Goal: Transaction & Acquisition: Obtain resource

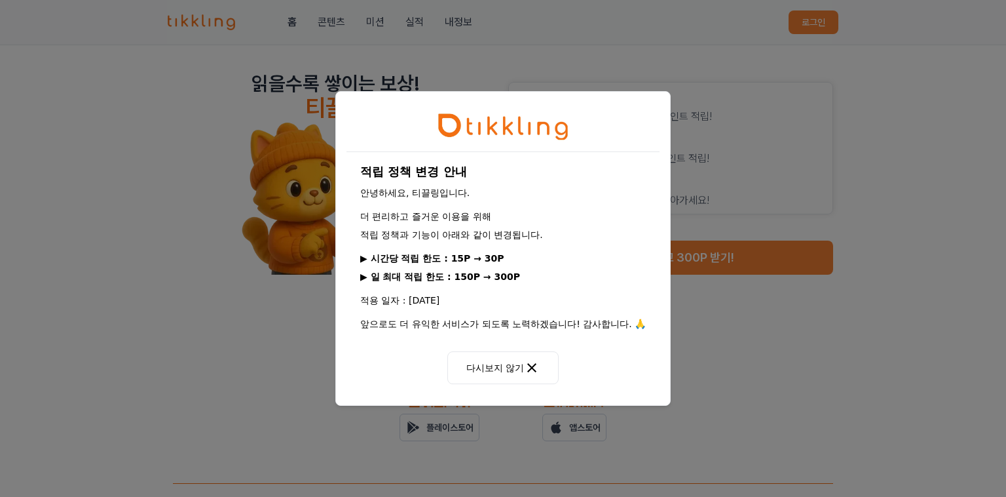
click at [520, 370] on button "다시보지 않기" at bounding box center [502, 367] width 111 height 33
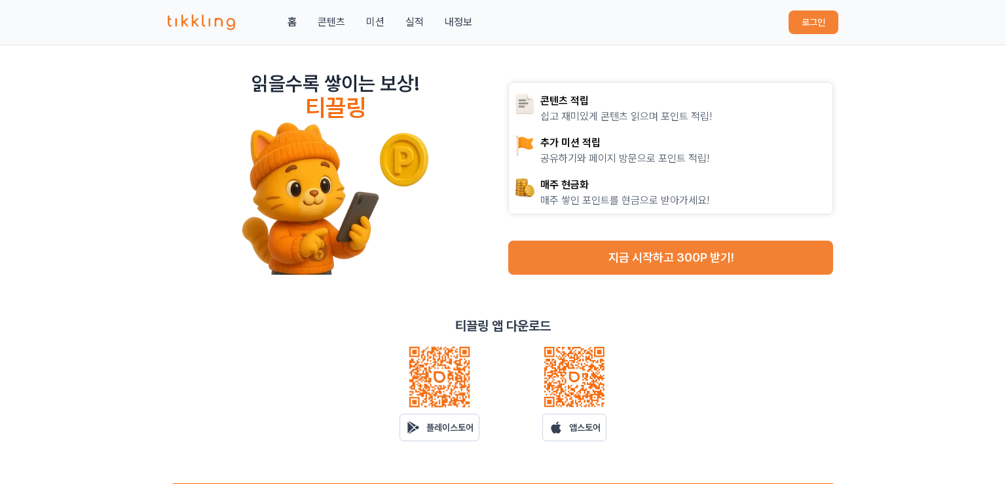
click at [730, 257] on button "지금 시작하고 300P 받기!" at bounding box center [670, 257] width 325 height 34
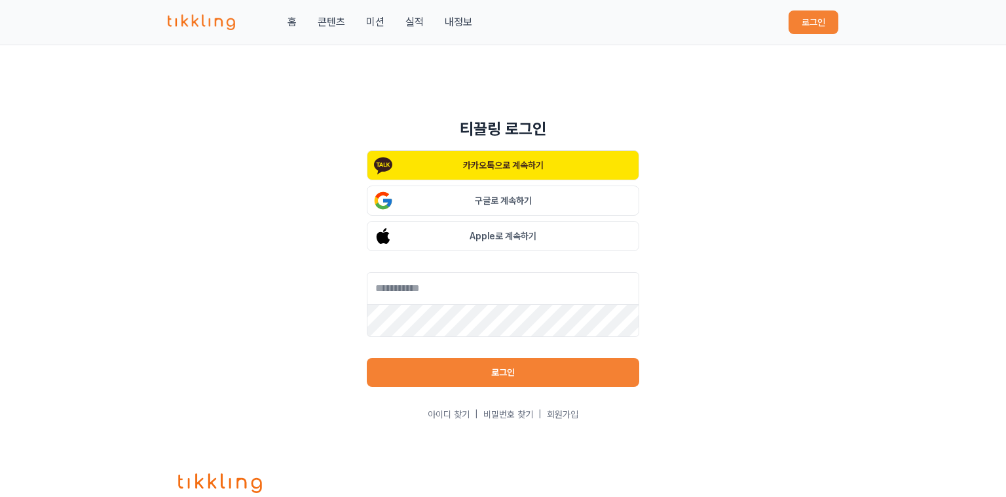
click at [606, 201] on button "구글로 계속하기" at bounding box center [503, 200] width 273 height 30
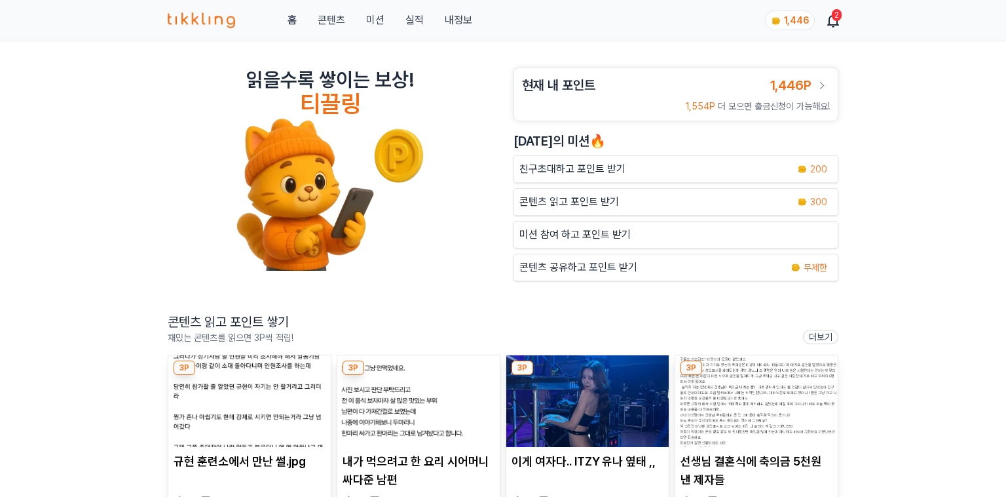
click at [794, 273] on div "무제한" at bounding box center [808, 267] width 47 height 16
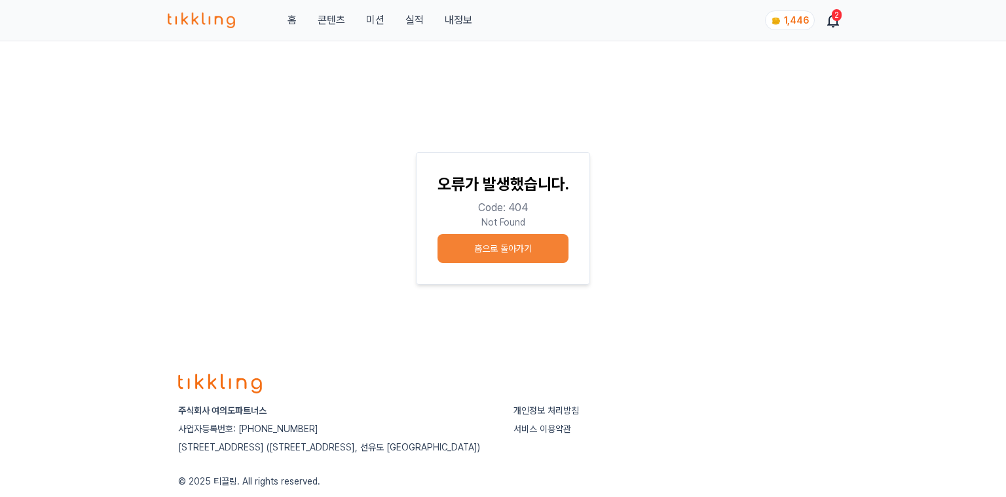
click at [558, 241] on button "홈으로 돌아가기" at bounding box center [503, 248] width 131 height 29
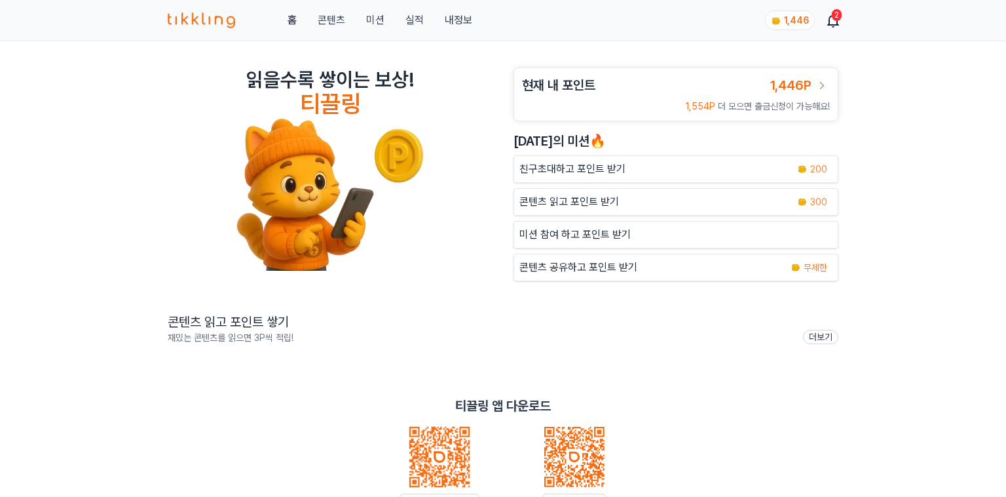
click at [791, 263] on img at bounding box center [796, 267] width 10 height 10
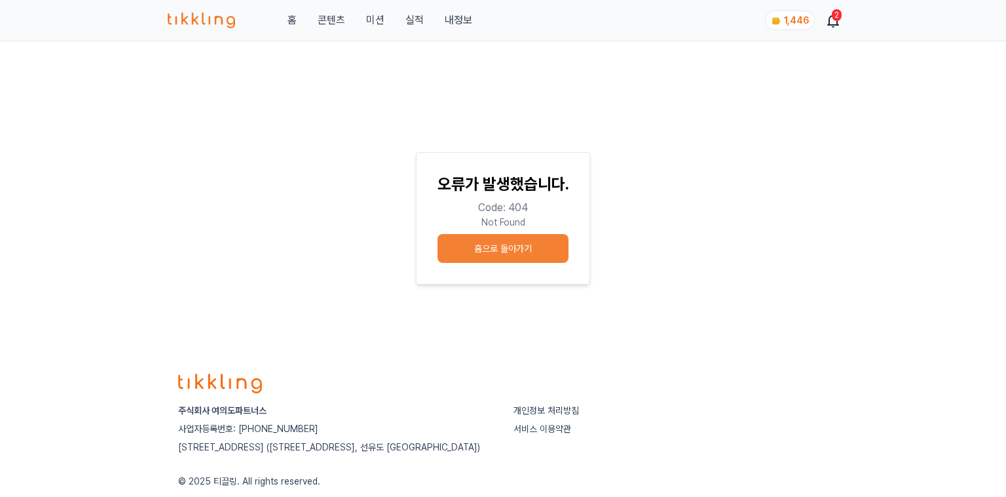
click at [543, 243] on button "홈으로 돌아가기" at bounding box center [503, 248] width 131 height 29
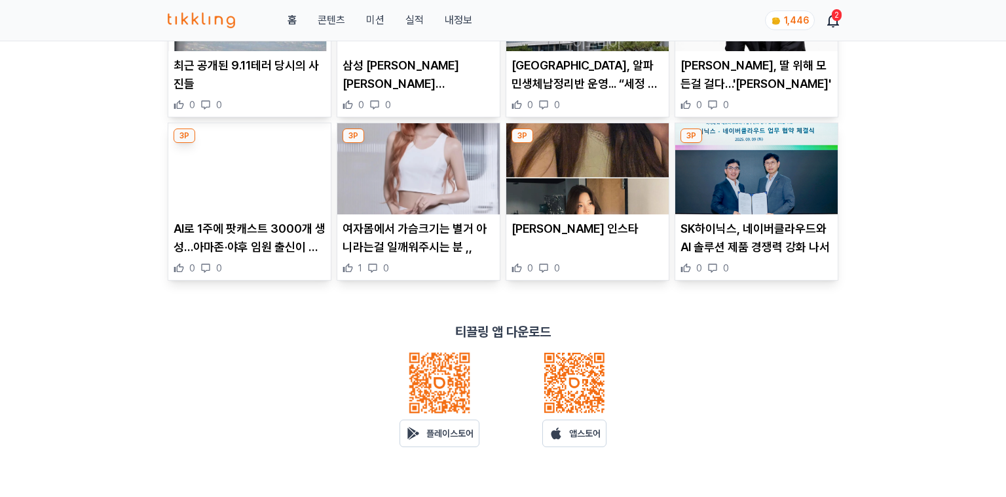
scroll to position [398, 0]
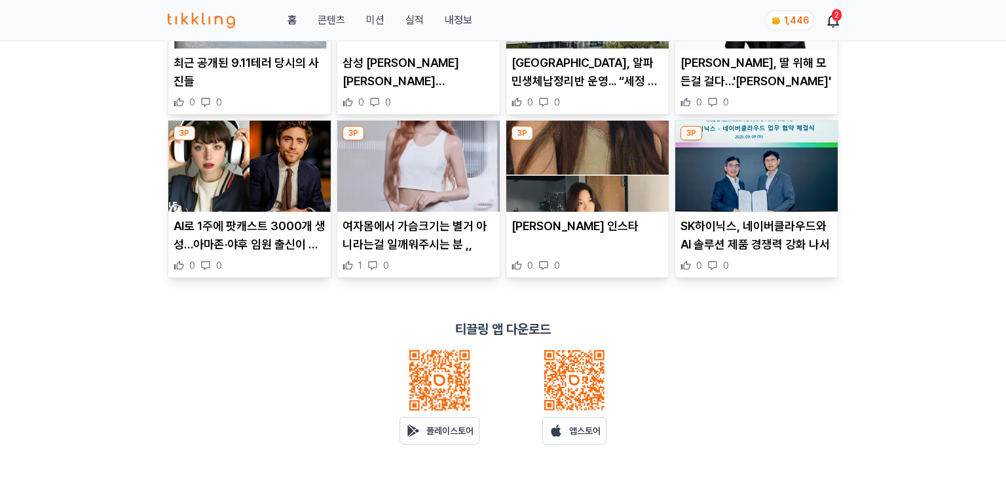
click at [760, 177] on img at bounding box center [756, 167] width 162 height 92
